Goal: Find specific page/section: Find specific page/section

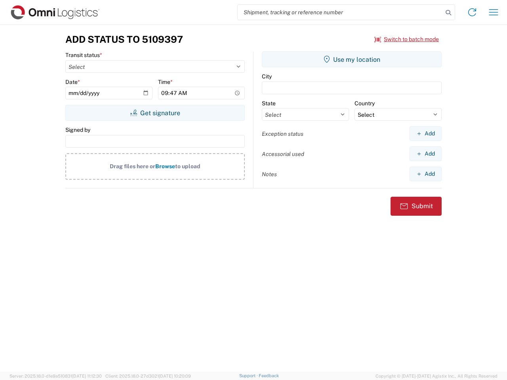
click at [340, 12] on input "search" at bounding box center [340, 12] width 205 height 15
click at [448, 13] on icon at bounding box center [448, 12] width 11 height 11
click at [472, 12] on icon at bounding box center [472, 12] width 13 height 13
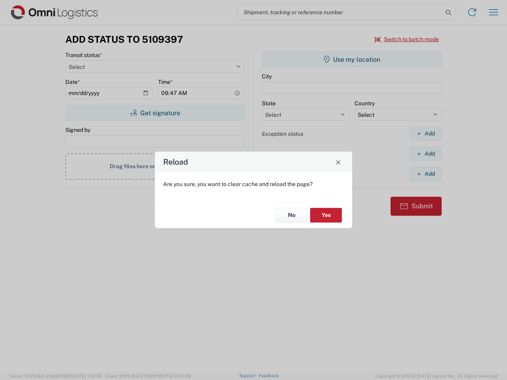
click at [493, 12] on div "Reload Are you sure, you want to clear cache and reload the page? No Yes" at bounding box center [253, 190] width 507 height 380
click at [407, 39] on div "Reload Are you sure, you want to clear cache and reload the page? No Yes" at bounding box center [253, 190] width 507 height 380
click at [155, 113] on div "Reload Are you sure, you want to clear cache and reload the page? No Yes" at bounding box center [253, 190] width 507 height 380
click at [352, 59] on div "Reload Are you sure, you want to clear cache and reload the page? No Yes" at bounding box center [253, 190] width 507 height 380
click at [425, 133] on div "Reload Are you sure, you want to clear cache and reload the page? No Yes" at bounding box center [253, 190] width 507 height 380
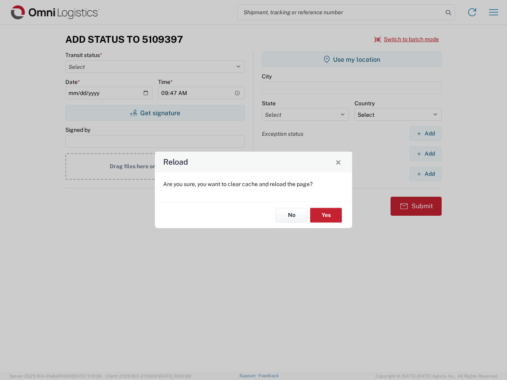
click at [425, 154] on div "Reload Are you sure, you want to clear cache and reload the page? No Yes" at bounding box center [253, 190] width 507 height 380
click at [425, 174] on div "Reload Are you sure, you want to clear cache and reload the page? No Yes" at bounding box center [253, 190] width 507 height 380
